Goal: Find specific page/section: Find specific page/section

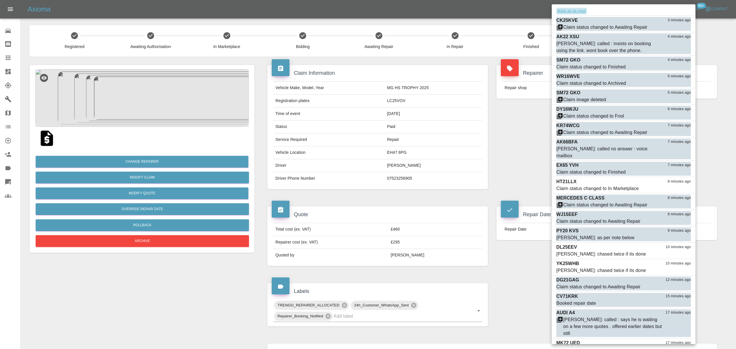
click at [567, 13] on button "Mark all as read" at bounding box center [571, 11] width 30 height 7
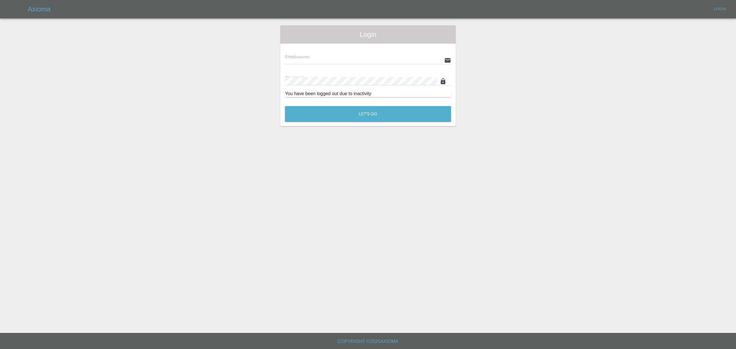
type input "[PERSON_NAME][EMAIL_ADDRESS][DOMAIN_NAME]"
click at [379, 118] on button "Let's Go" at bounding box center [368, 114] width 166 height 16
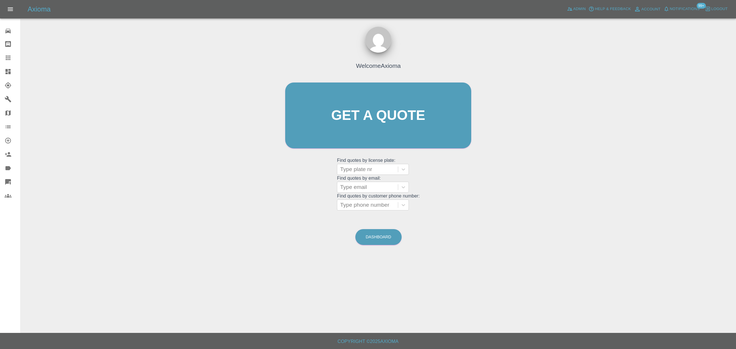
click at [685, 7] on span "Notifications" at bounding box center [685, 9] width 30 height 7
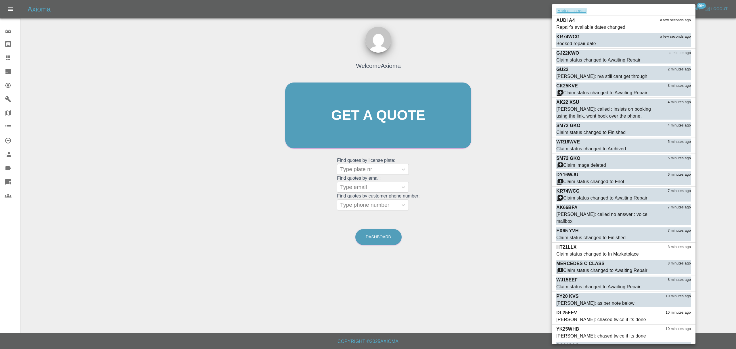
click at [584, 11] on button "Mark all as read" at bounding box center [571, 11] width 30 height 7
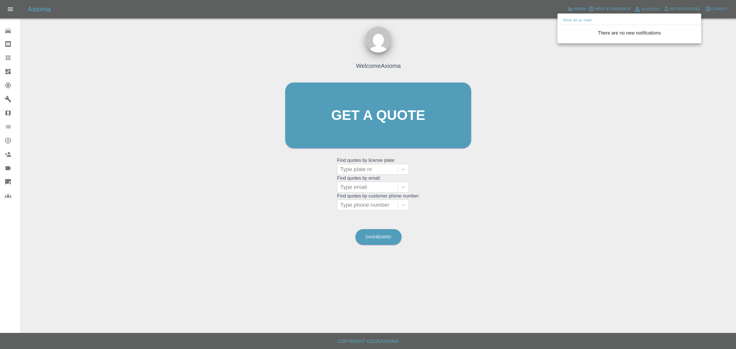
click at [240, 60] on div at bounding box center [368, 174] width 736 height 349
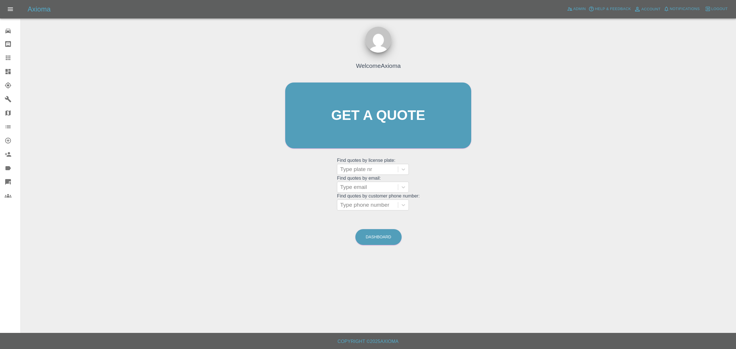
click at [2, 77] on link "Dashboard" at bounding box center [10, 72] width 20 height 14
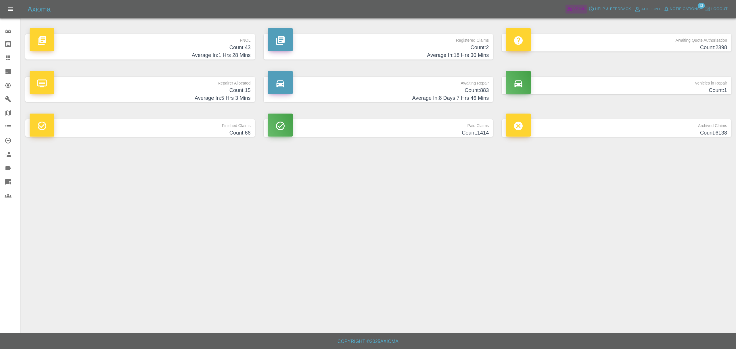
click at [577, 7] on span "Admin" at bounding box center [579, 9] width 13 height 7
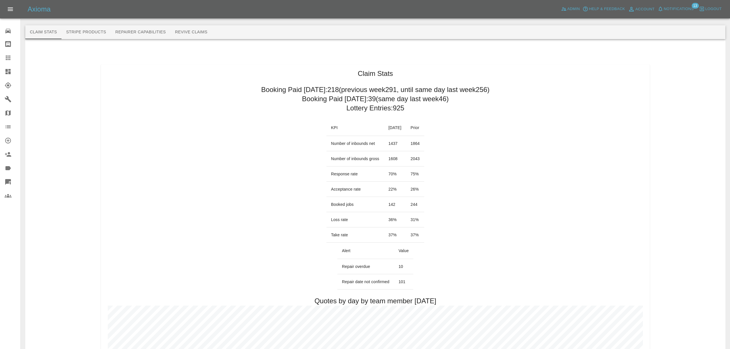
click at [671, 9] on span "Notifications" at bounding box center [679, 9] width 30 height 7
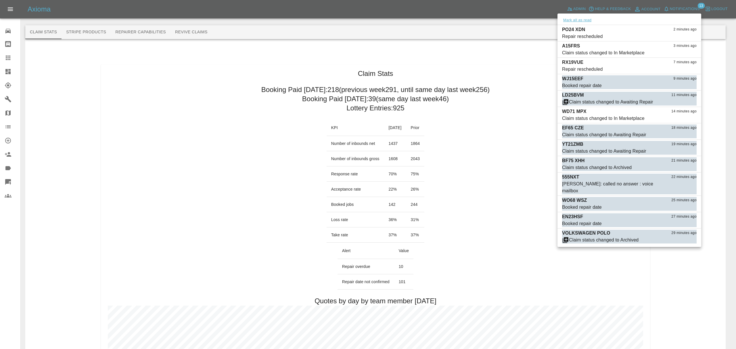
click at [579, 18] on button "Mark all as read" at bounding box center [577, 20] width 30 height 7
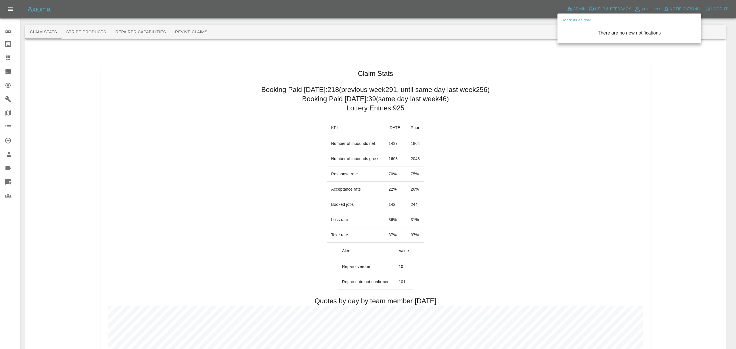
click at [434, 77] on div at bounding box center [368, 174] width 736 height 349
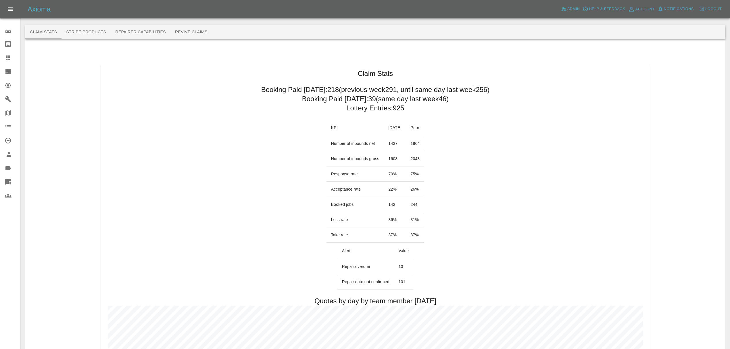
click at [9, 73] on icon at bounding box center [7, 71] width 5 height 5
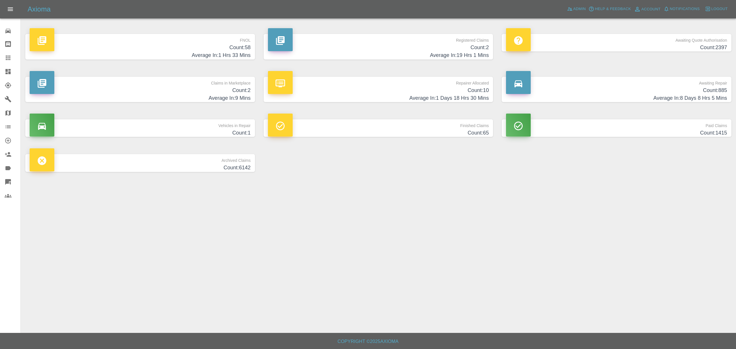
click at [197, 88] on h4 "Count: 2" at bounding box center [140, 91] width 221 height 8
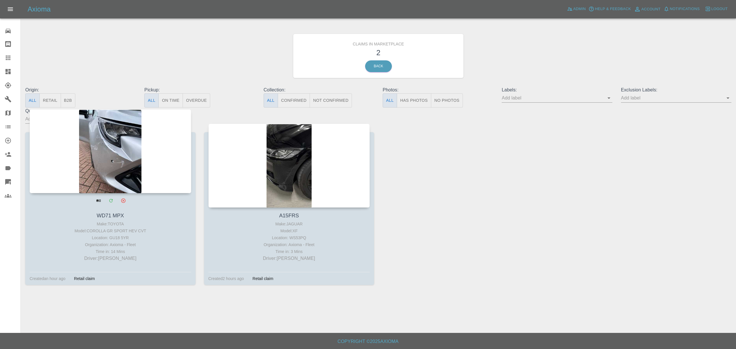
click at [109, 154] on div at bounding box center [111, 151] width 162 height 84
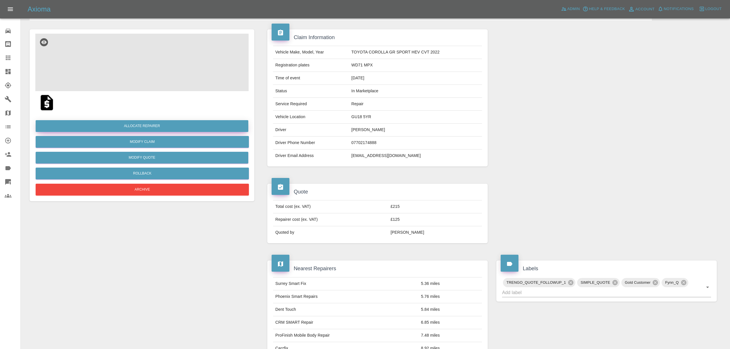
scroll to position [42, 0]
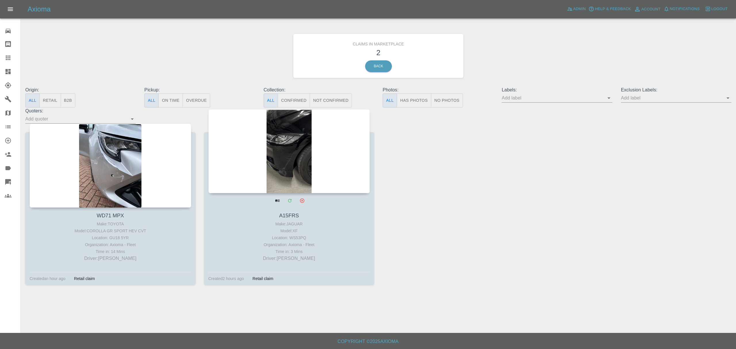
click at [255, 143] on div at bounding box center [289, 151] width 162 height 84
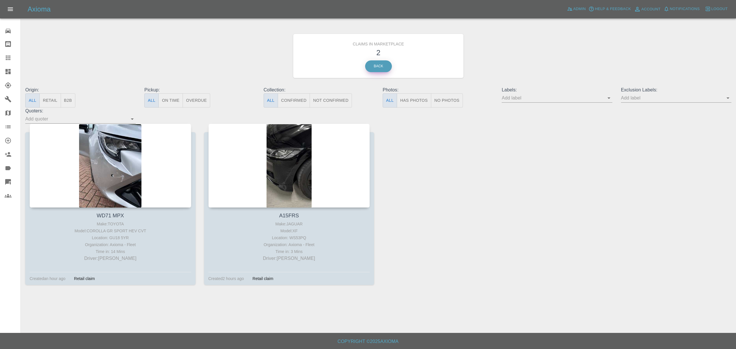
click at [377, 63] on link "Back" at bounding box center [378, 66] width 27 height 12
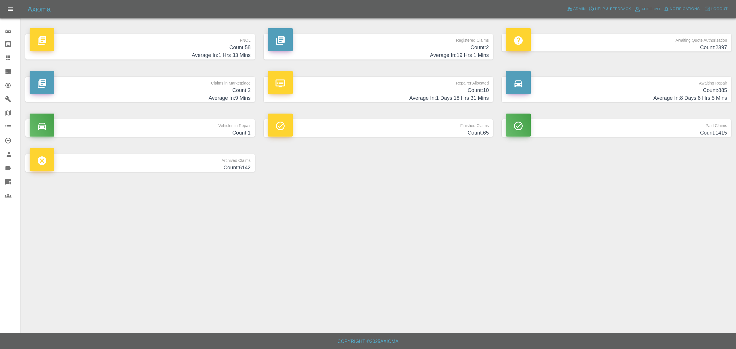
click at [403, 43] on p "Registered Claims" at bounding box center [378, 39] width 221 height 10
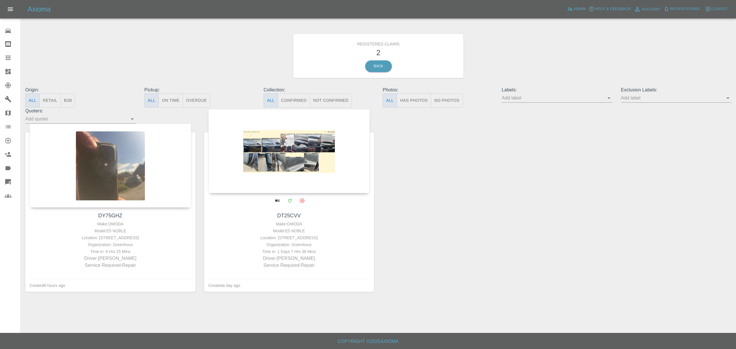
click at [273, 166] on div at bounding box center [289, 151] width 162 height 84
